Goal: Complete application form: Complete application form

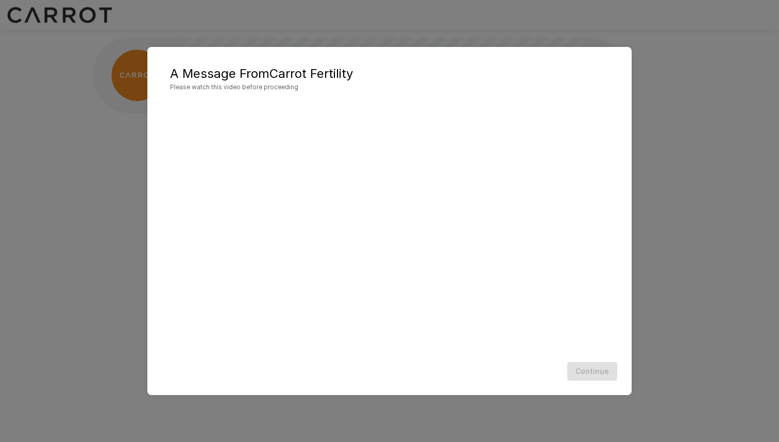
scroll to position [1, 0]
click at [600, 368] on button "Continue" at bounding box center [593, 371] width 50 height 19
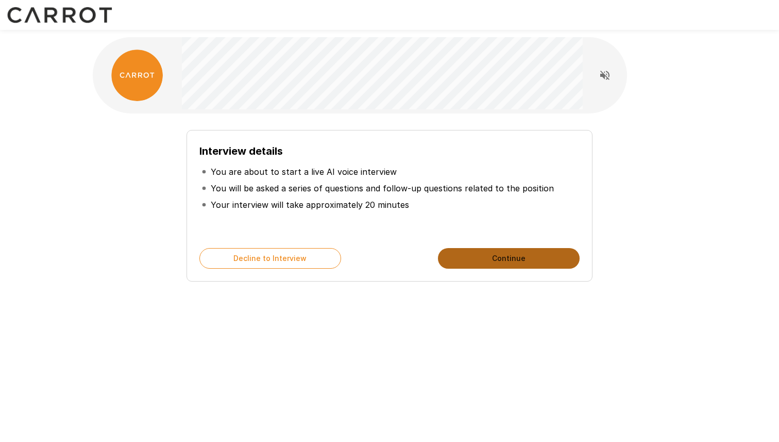
click at [536, 262] on button "Continue" at bounding box center [509, 258] width 142 height 21
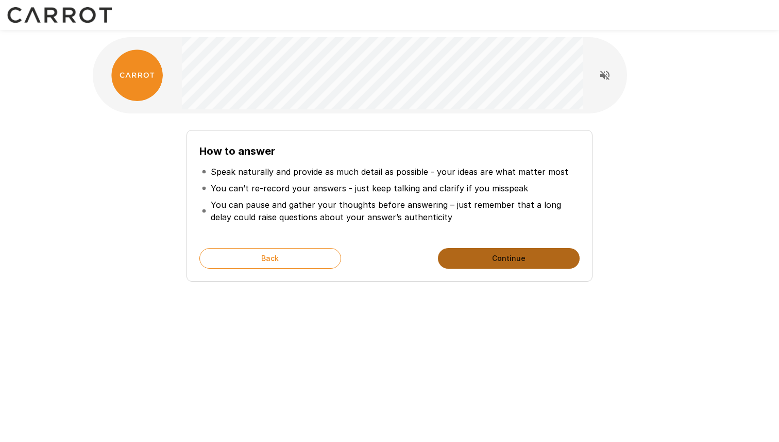
click at [536, 262] on button "Continue" at bounding box center [509, 258] width 142 height 21
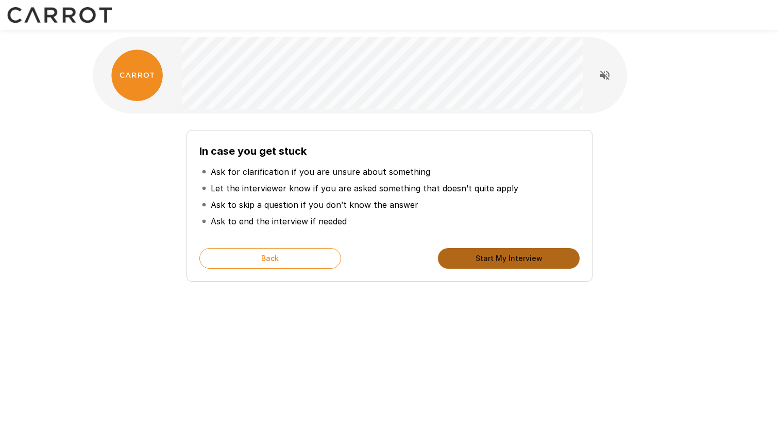
click at [536, 262] on button "Start My Interview" at bounding box center [509, 258] width 142 height 21
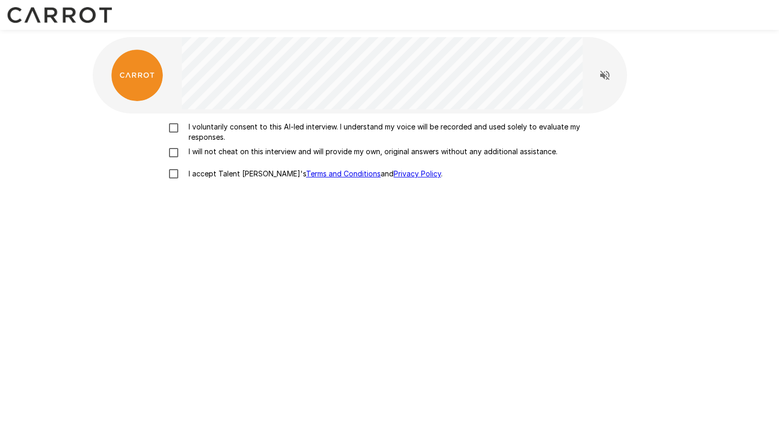
click at [208, 134] on p "I voluntarily consent to this AI-led interview. I understand my voice will be r…" at bounding box center [401, 132] width 432 height 21
click at [204, 158] on label "I will not cheat on this interview and will provide my own, original answers wi…" at bounding box center [390, 152] width 454 height 12
click at [203, 170] on p "I accept Talent Llama's Terms and Conditions and Privacy Policy ." at bounding box center [314, 174] width 258 height 10
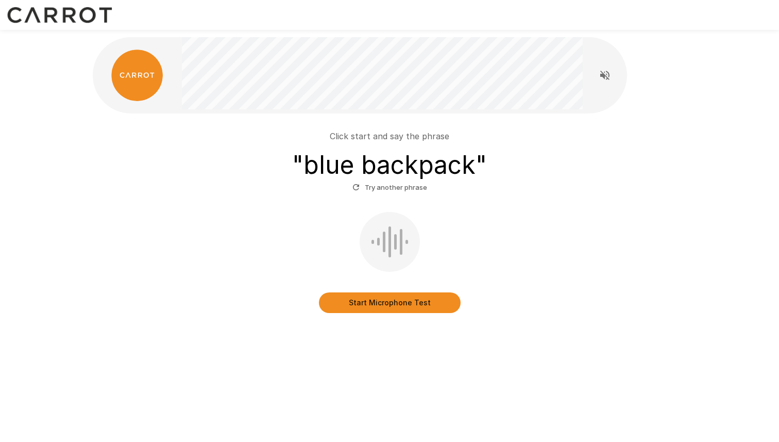
click at [411, 302] on button "Start Microphone Test" at bounding box center [390, 302] width 142 height 21
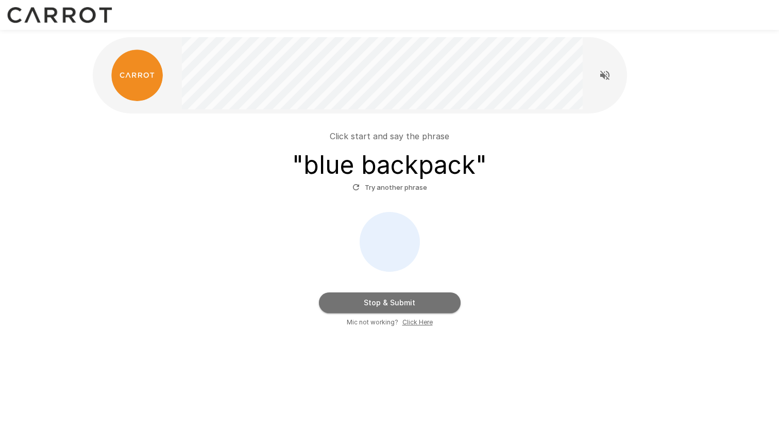
click at [421, 294] on button "Stop & Submit" at bounding box center [390, 302] width 142 height 21
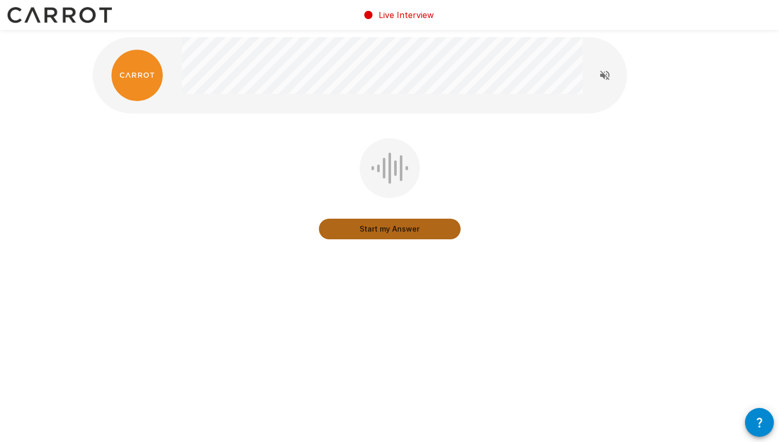
click at [409, 231] on button "Start my Answer" at bounding box center [390, 229] width 142 height 21
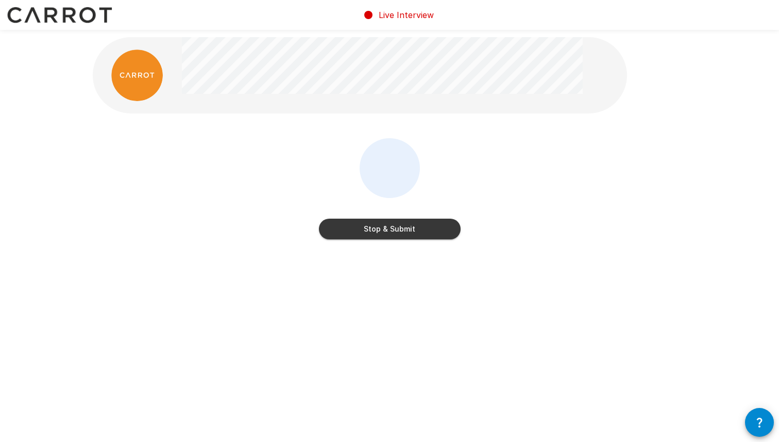
click at [413, 236] on button "Stop & Submit" at bounding box center [390, 229] width 142 height 21
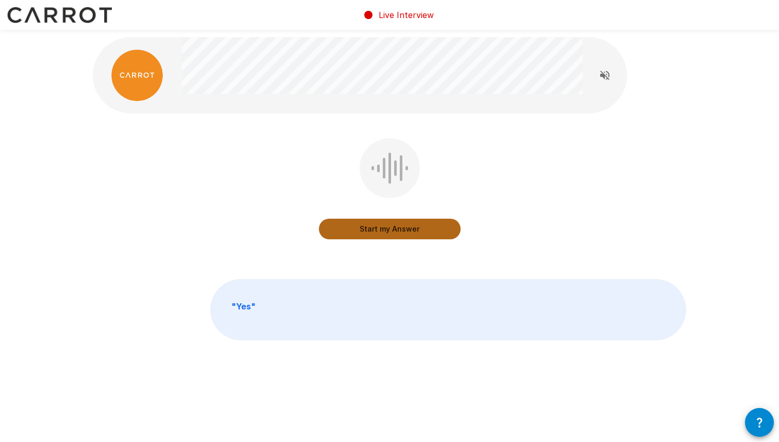
click at [413, 233] on button "Start my Answer" at bounding box center [390, 229] width 142 height 21
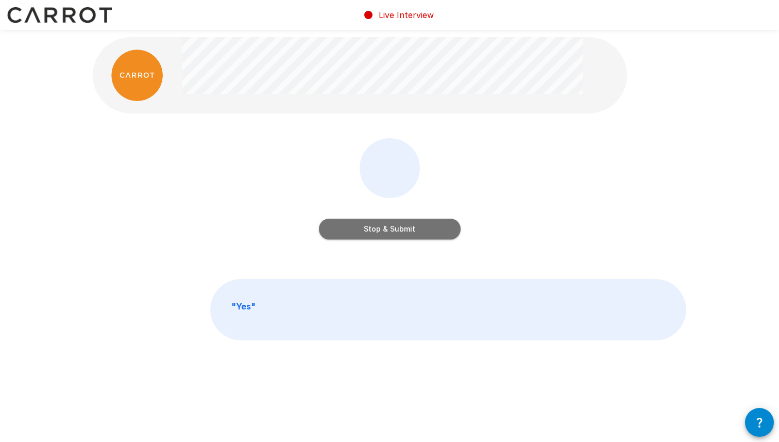
click at [412, 231] on button "Stop & Submit" at bounding box center [390, 229] width 142 height 21
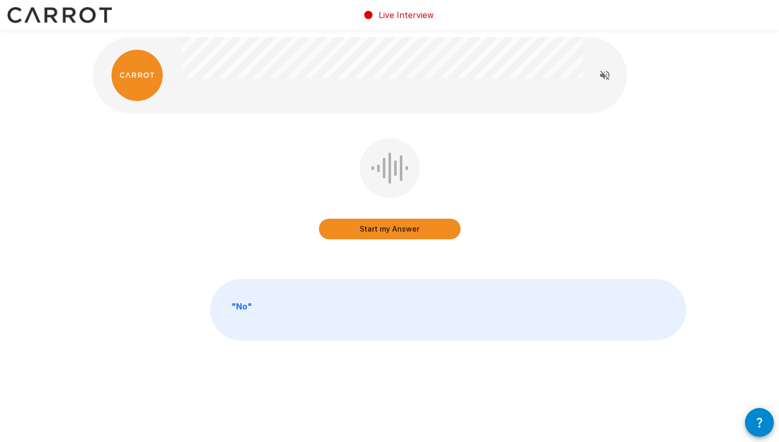
click at [413, 232] on button "Start my Answer" at bounding box center [390, 229] width 142 height 21
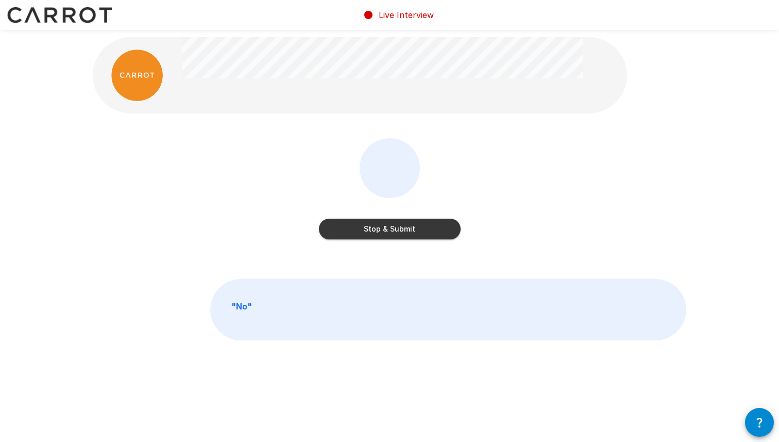
click at [419, 232] on button "Stop & Submit" at bounding box center [390, 229] width 142 height 21
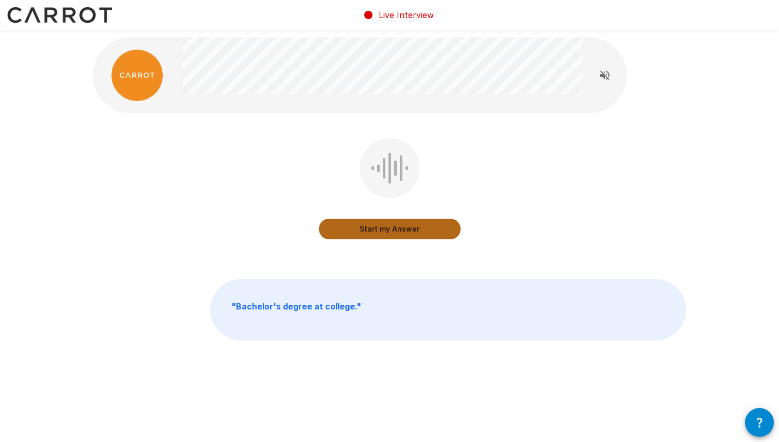
click at [422, 238] on button "Start my Answer" at bounding box center [390, 229] width 142 height 21
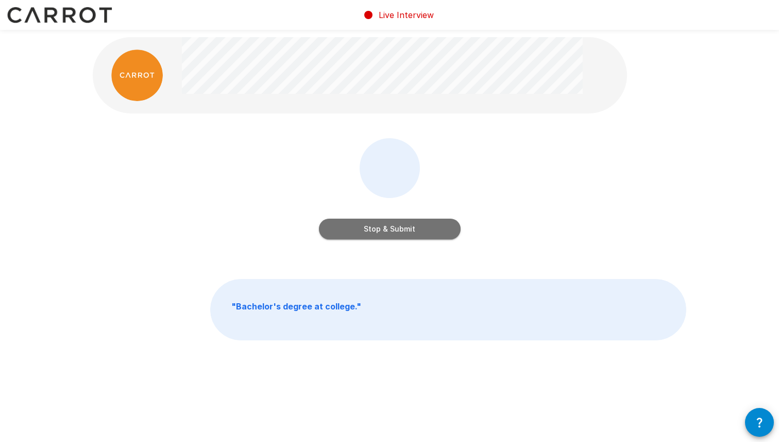
click at [440, 237] on button "Stop & Submit" at bounding box center [390, 229] width 142 height 21
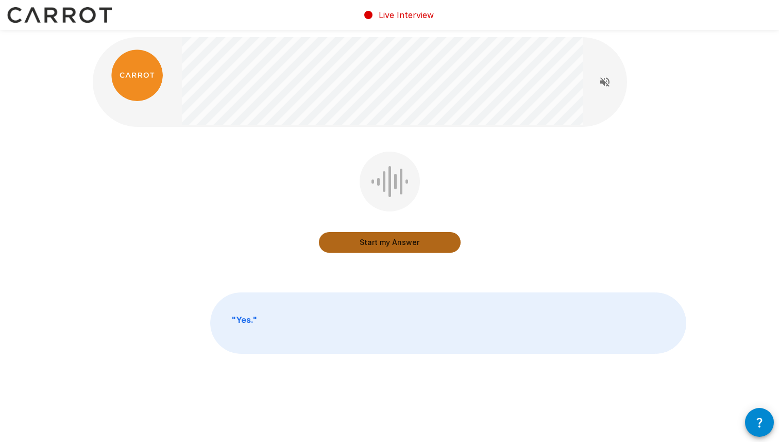
click at [439, 238] on button "Start my Answer" at bounding box center [390, 242] width 142 height 21
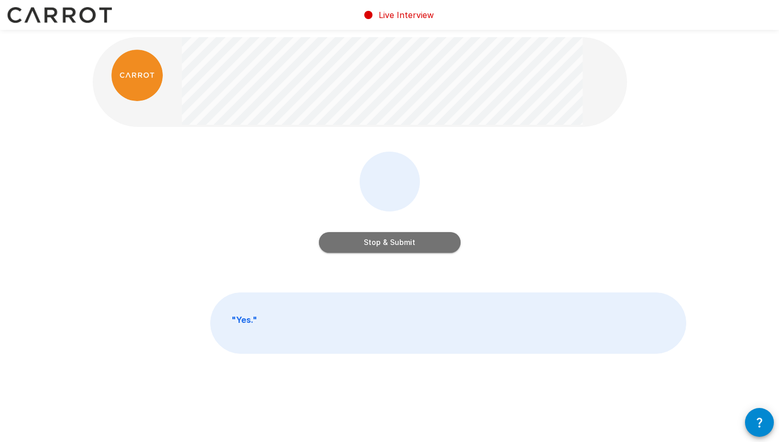
click at [428, 240] on button "Stop & Submit" at bounding box center [390, 242] width 142 height 21
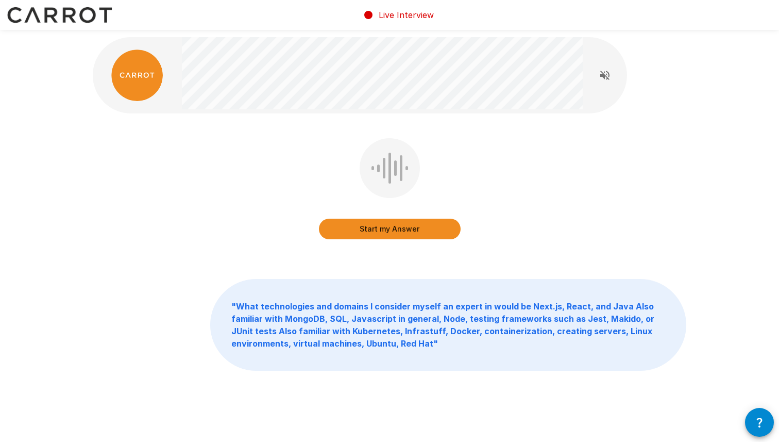
click at [418, 224] on button "Start my Answer" at bounding box center [390, 229] width 142 height 21
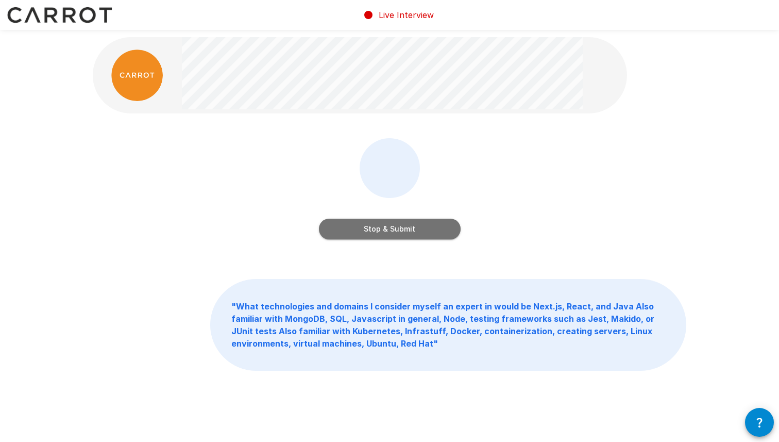
click at [426, 226] on button "Stop & Submit" at bounding box center [390, 229] width 142 height 21
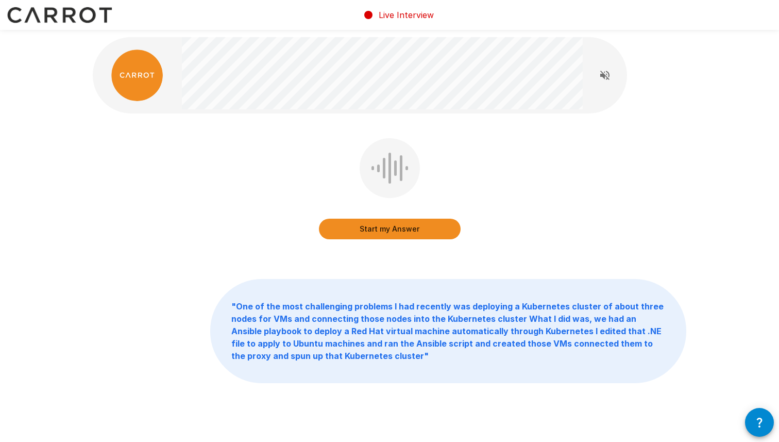
click at [444, 224] on button "Start my Answer" at bounding box center [390, 229] width 142 height 21
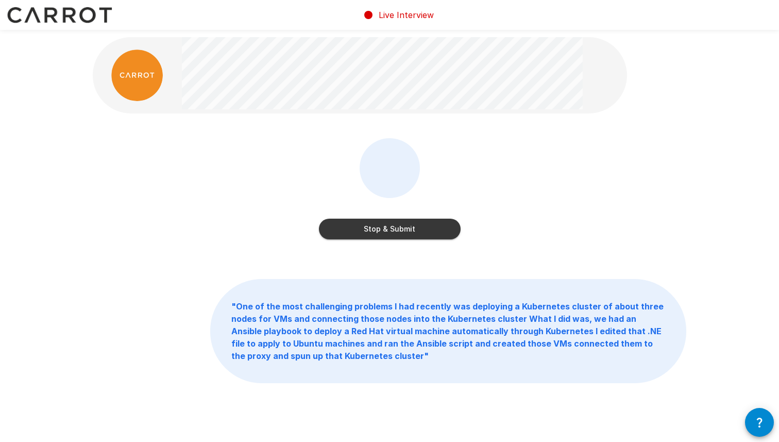
click at [432, 238] on button "Stop & Submit" at bounding box center [390, 229] width 142 height 21
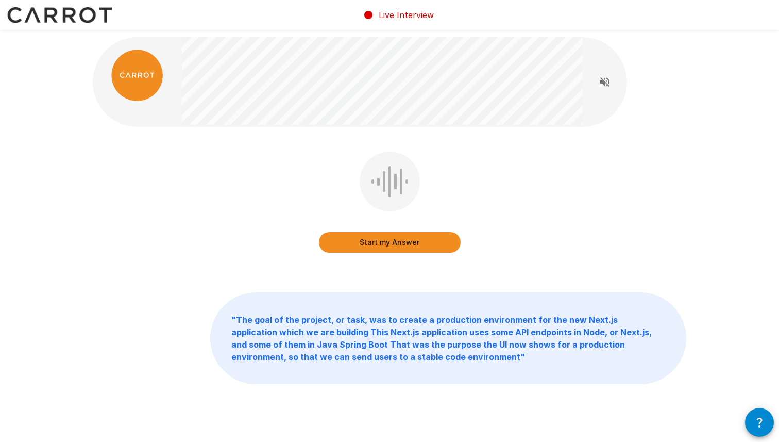
click at [431, 238] on button "Start my Answer" at bounding box center [390, 242] width 142 height 21
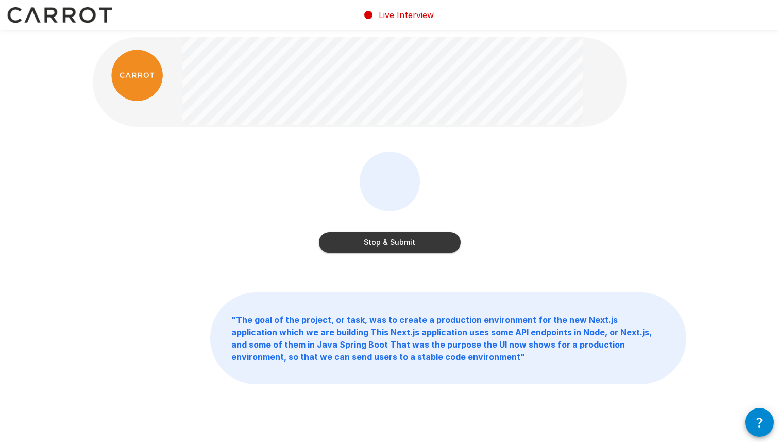
click at [421, 229] on div "Stop & Submit" at bounding box center [390, 231] width 142 height 41
click at [419, 240] on button "Stop & Submit" at bounding box center [390, 242] width 142 height 21
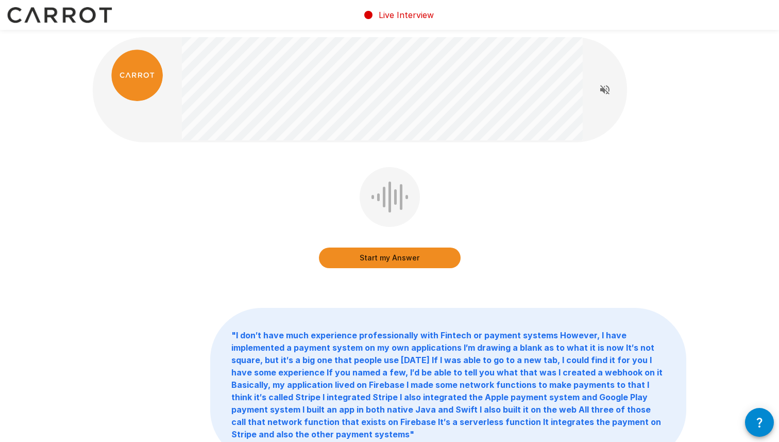
click at [418, 248] on button "Start my Answer" at bounding box center [390, 257] width 142 height 21
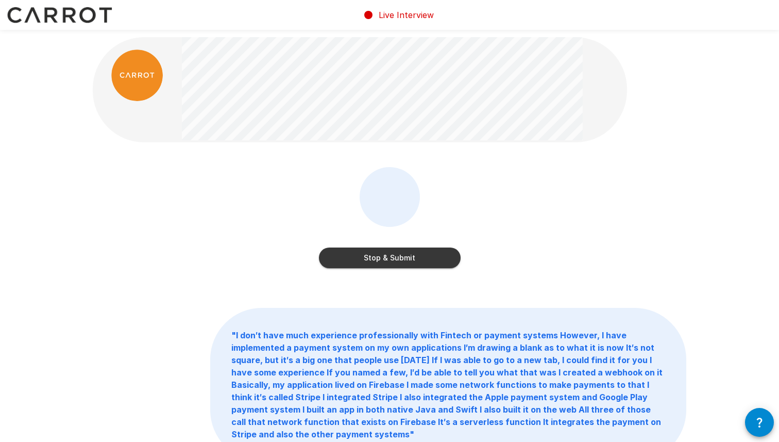
click at [435, 250] on button "Stop & Submit" at bounding box center [390, 257] width 142 height 21
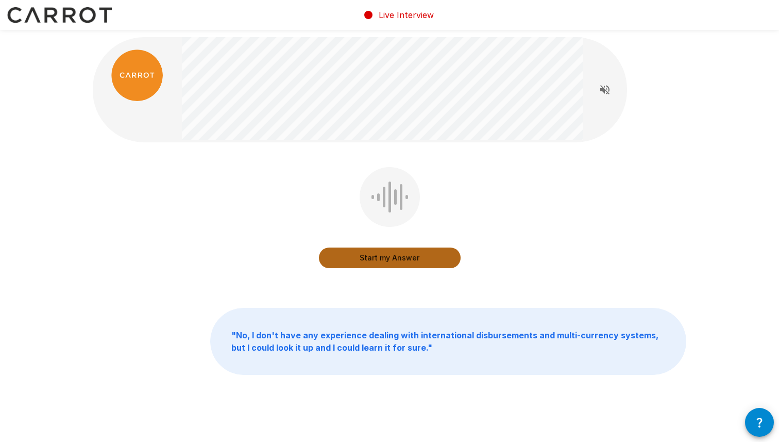
click at [425, 255] on button "Start my Answer" at bounding box center [390, 257] width 142 height 21
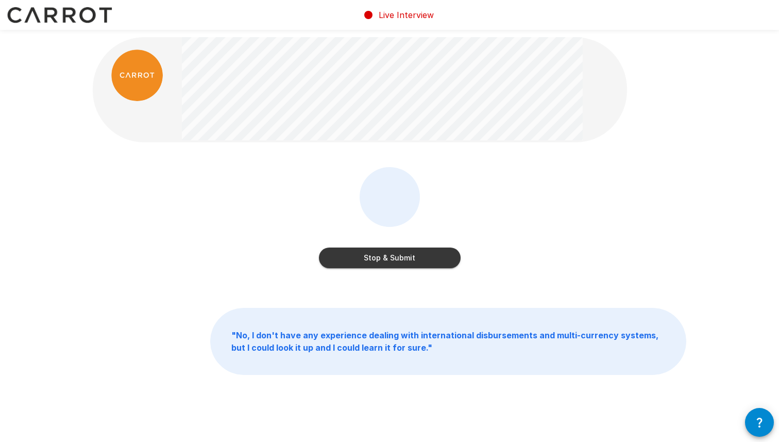
click at [424, 257] on button "Stop & Submit" at bounding box center [390, 257] width 142 height 21
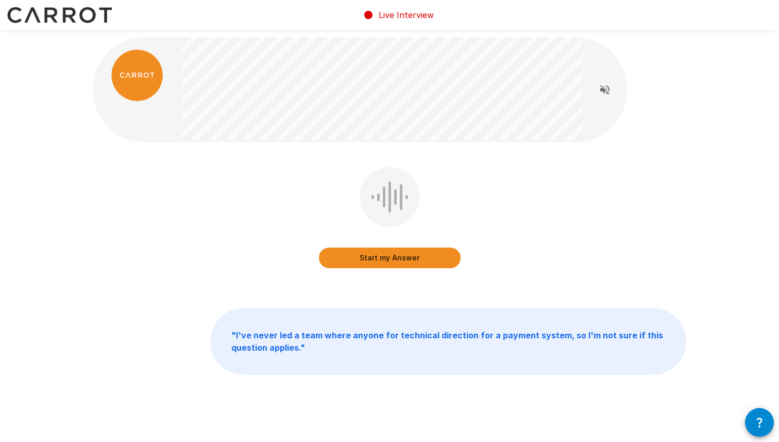
click at [424, 257] on button "Start my Answer" at bounding box center [390, 257] width 142 height 21
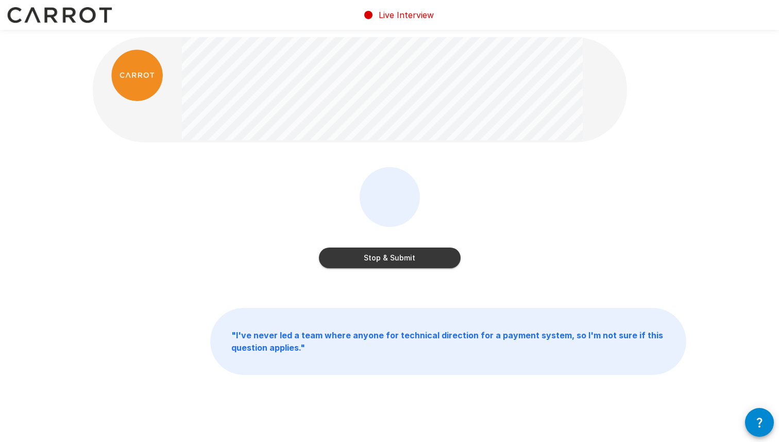
click at [431, 247] on button "Stop & Submit" at bounding box center [390, 257] width 142 height 21
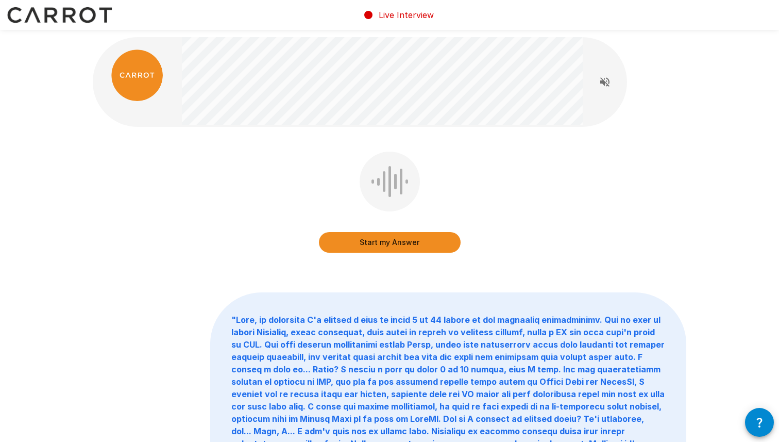
click at [444, 236] on button "Start my Answer" at bounding box center [390, 242] width 142 height 21
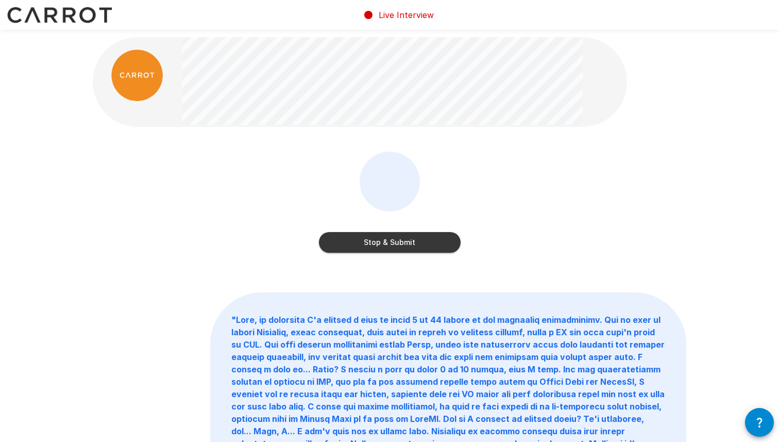
click at [441, 240] on button "Stop & Submit" at bounding box center [390, 242] width 142 height 21
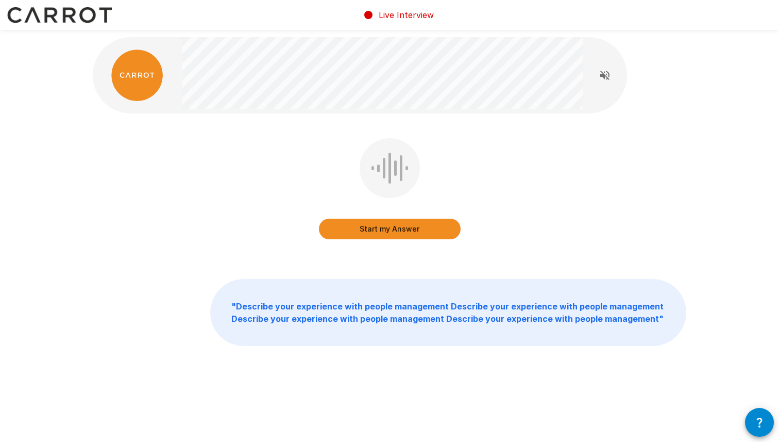
click at [451, 229] on button "Start my Answer" at bounding box center [390, 229] width 142 height 21
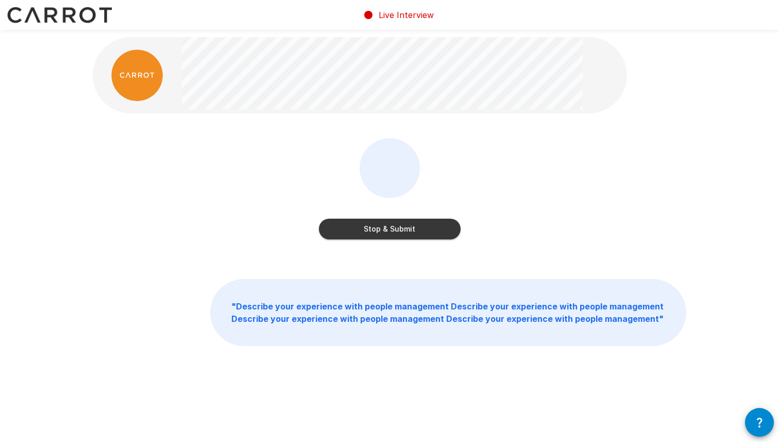
click at [410, 235] on button "Stop & Submit" at bounding box center [390, 229] width 142 height 21
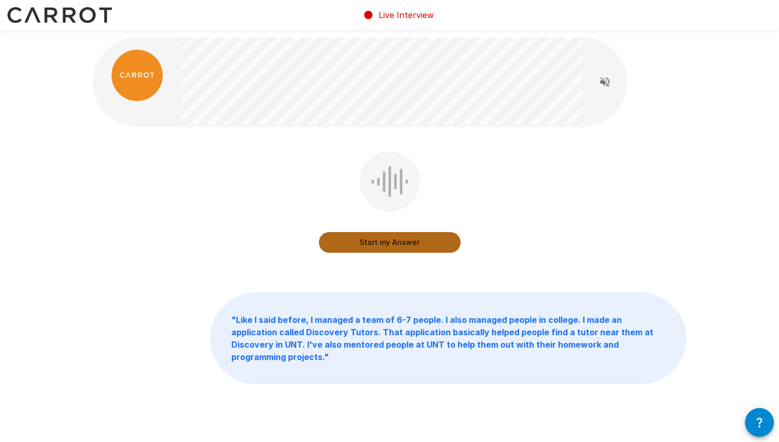
click at [420, 234] on button "Start my Answer" at bounding box center [390, 242] width 142 height 21
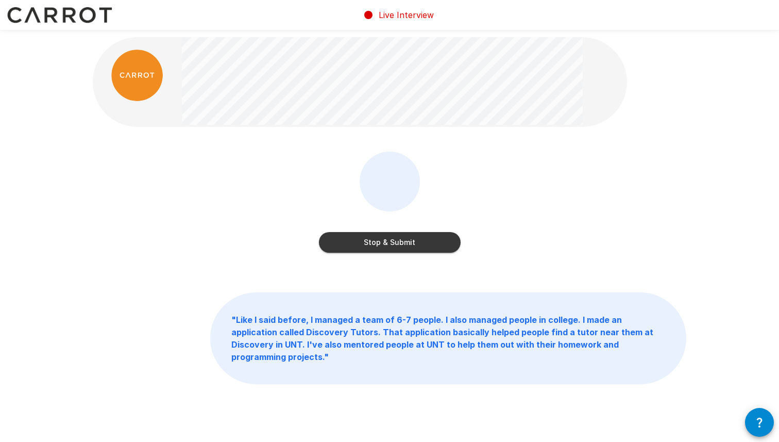
click at [423, 238] on button "Stop & Submit" at bounding box center [390, 242] width 142 height 21
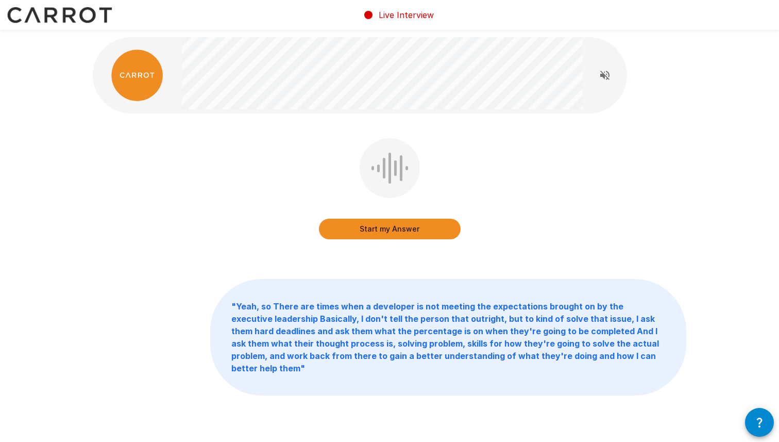
click at [432, 224] on button "Start my Answer" at bounding box center [390, 229] width 142 height 21
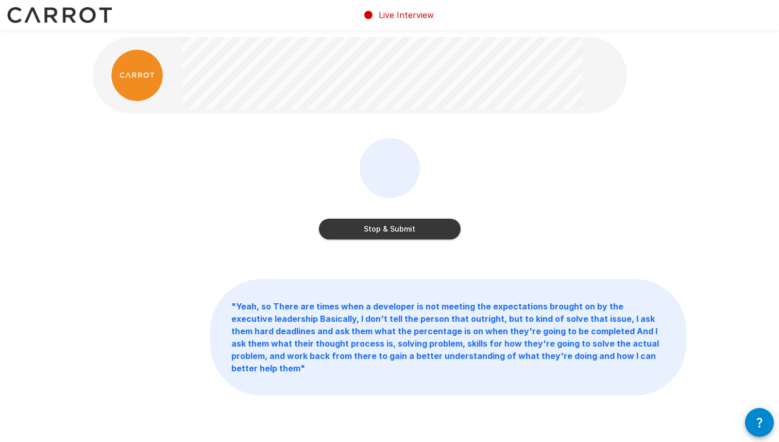
click at [415, 231] on button "Stop & Submit" at bounding box center [390, 229] width 142 height 21
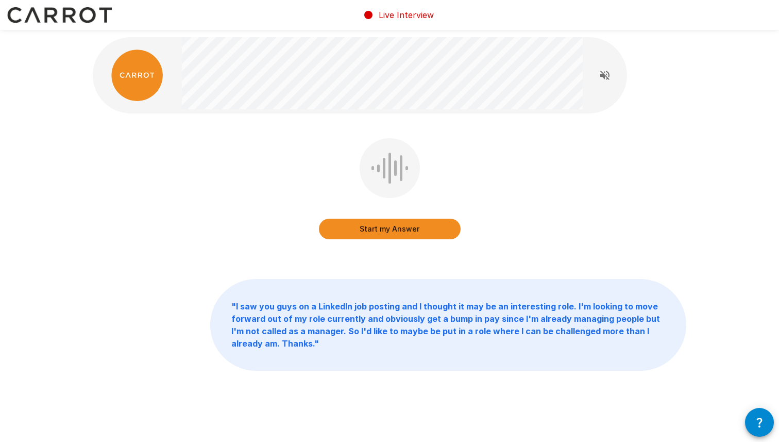
click at [402, 232] on button "Start my Answer" at bounding box center [390, 229] width 142 height 21
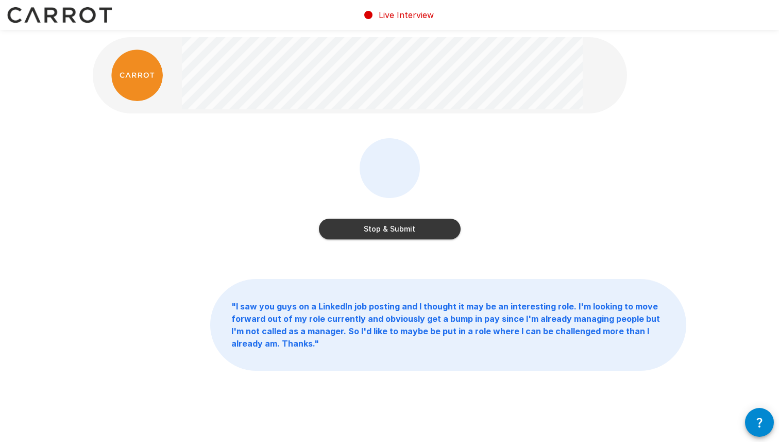
click at [398, 222] on button "Stop & Submit" at bounding box center [390, 229] width 142 height 21
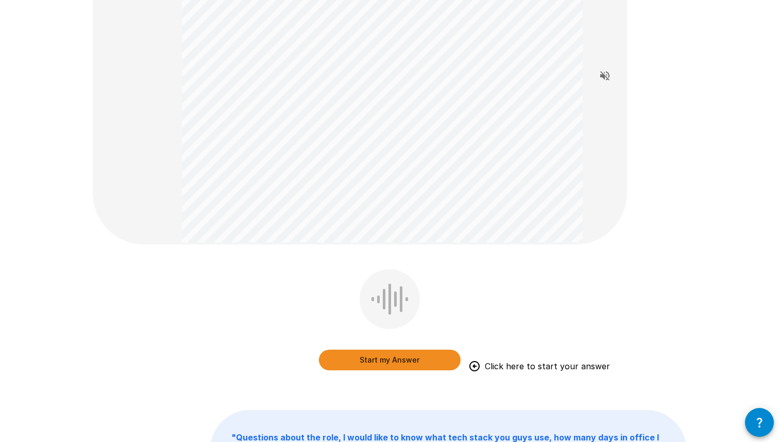
scroll to position [128, 0]
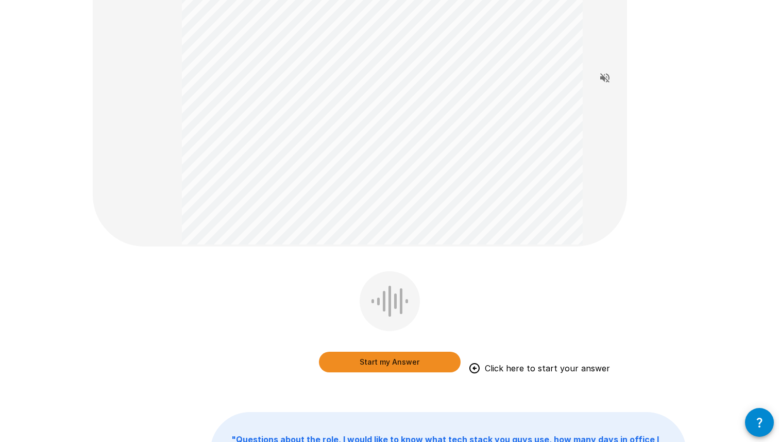
click at [411, 362] on button "Start my Answer" at bounding box center [390, 362] width 142 height 21
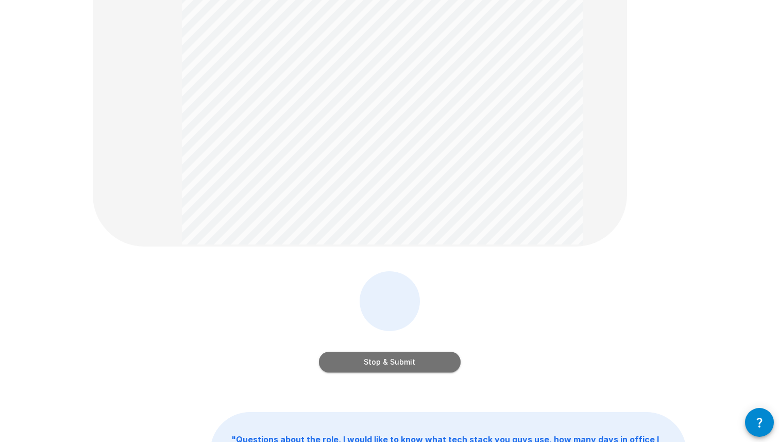
click at [423, 352] on button "Stop & Submit" at bounding box center [390, 362] width 142 height 21
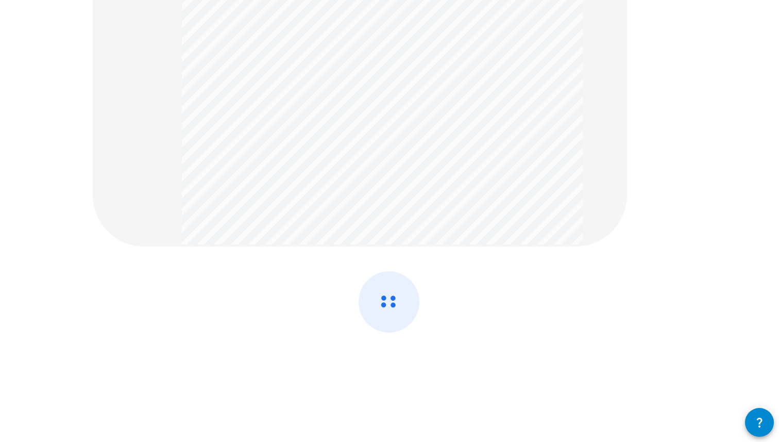
scroll to position [0, 0]
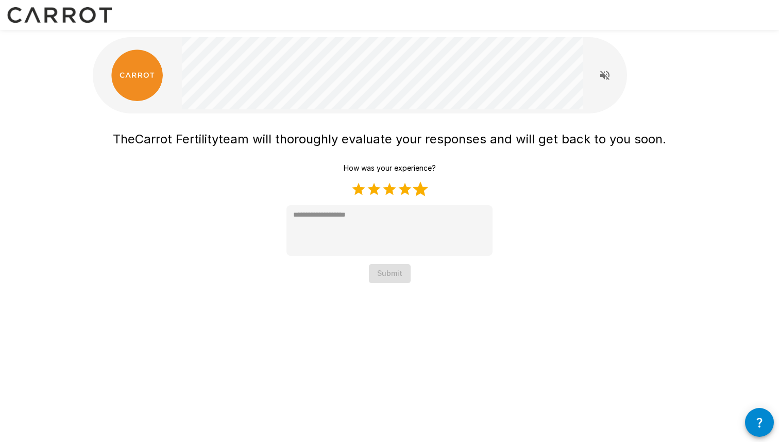
click at [418, 188] on label "5 Stars" at bounding box center [420, 188] width 15 height 15
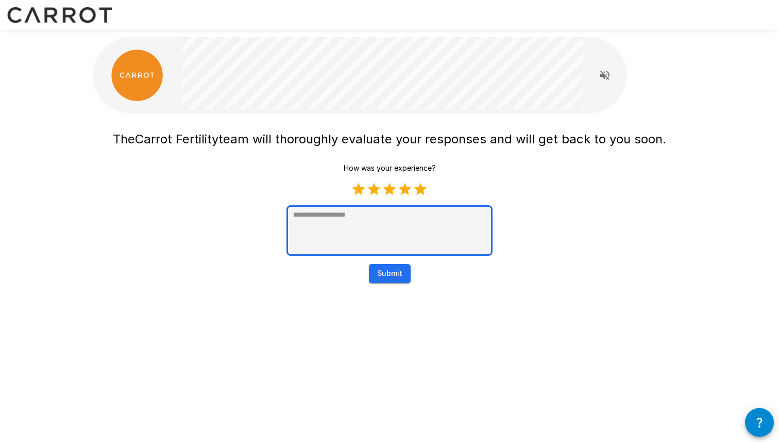
click at [402, 221] on textarea at bounding box center [390, 230] width 206 height 51
type textarea "*"
type textarea "**"
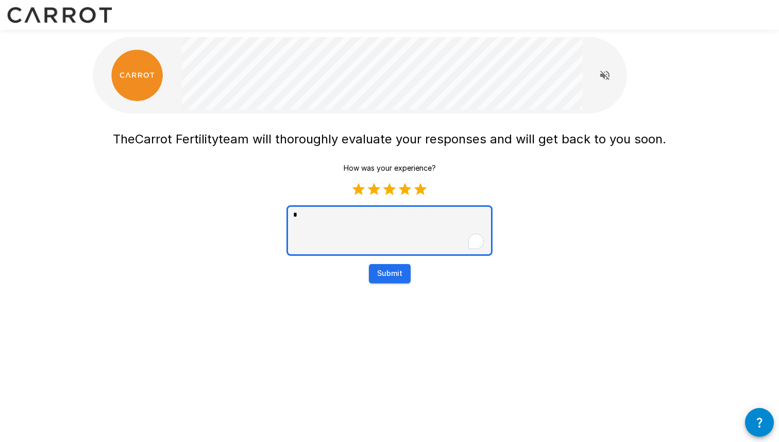
type textarea "*"
type textarea "**"
type textarea "*"
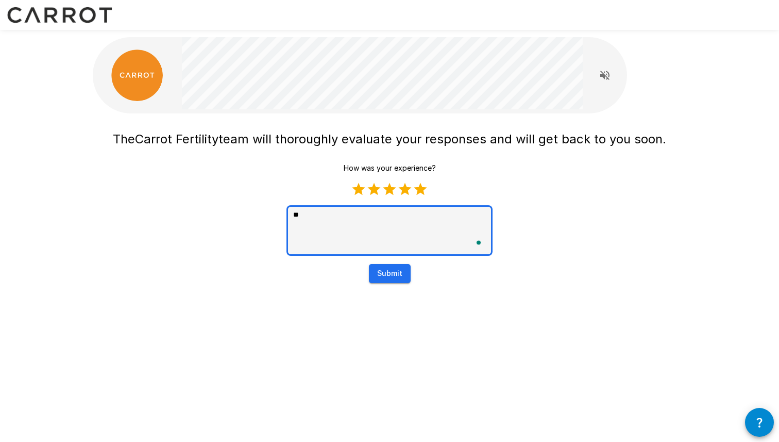
type textarea "***"
type textarea "*"
type textarea "***"
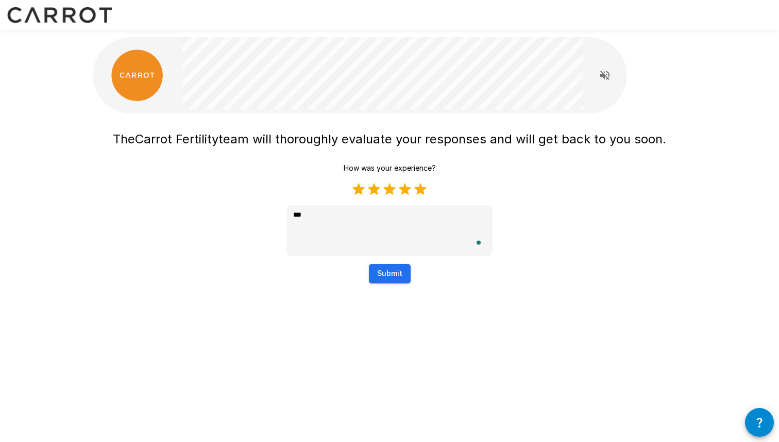
type textarea "*"
click at [372, 282] on div "The Carrot Fertility team will thoroughly evaluate your responses and will get …" at bounding box center [389, 162] width 619 height 324
click at [392, 275] on button "Submit" at bounding box center [390, 273] width 42 height 19
